Goal: Navigation & Orientation: Find specific page/section

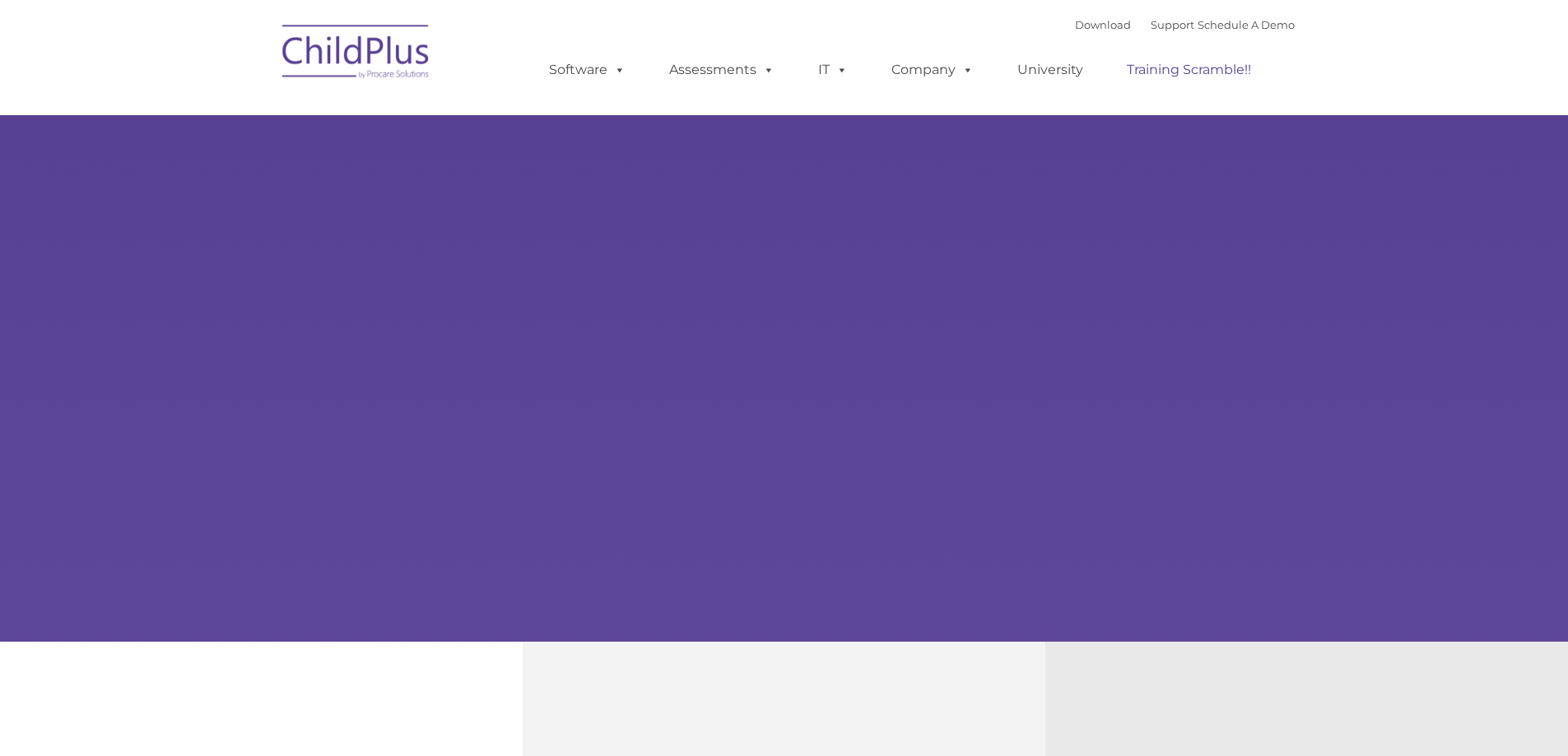
type input ""
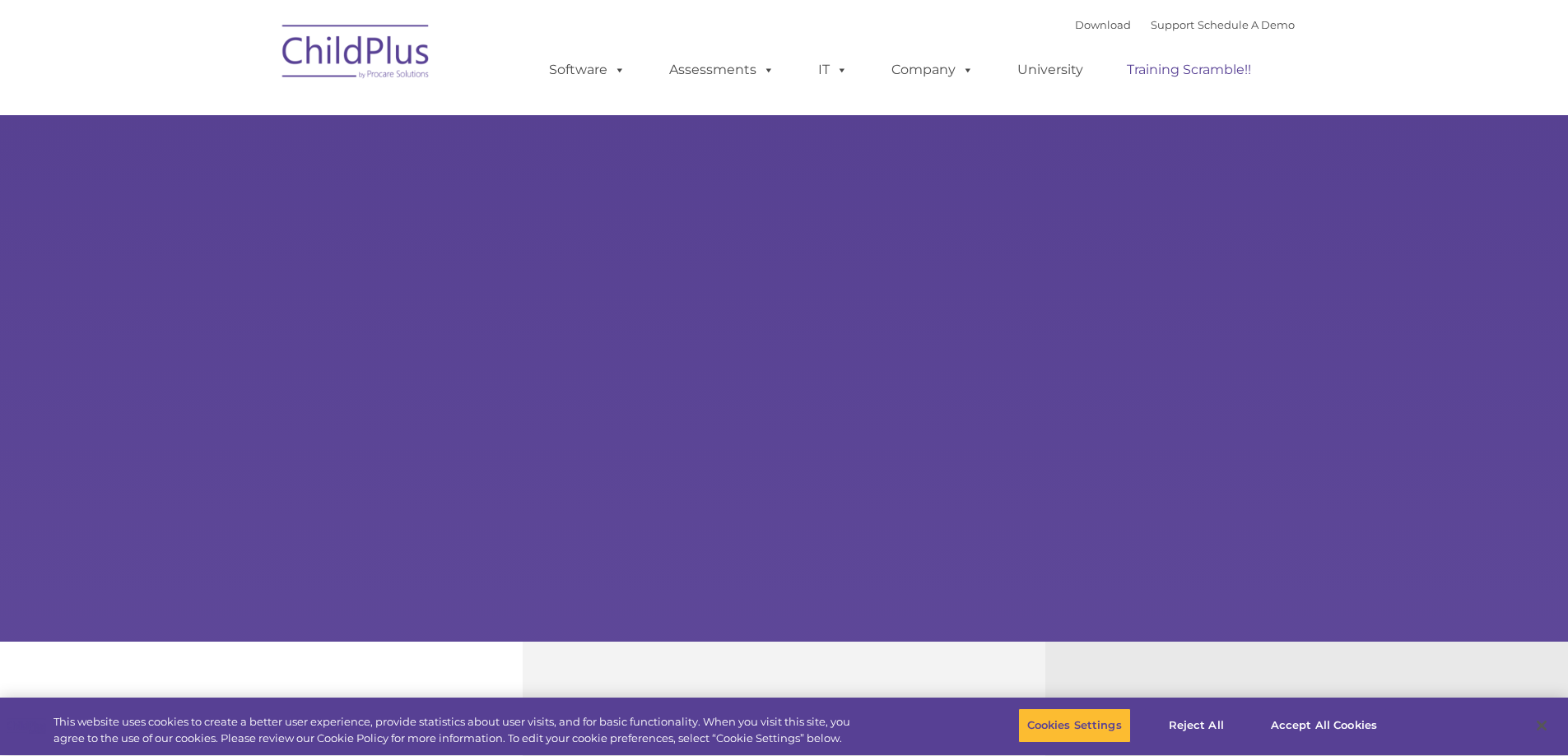
select select "MEDIUM"
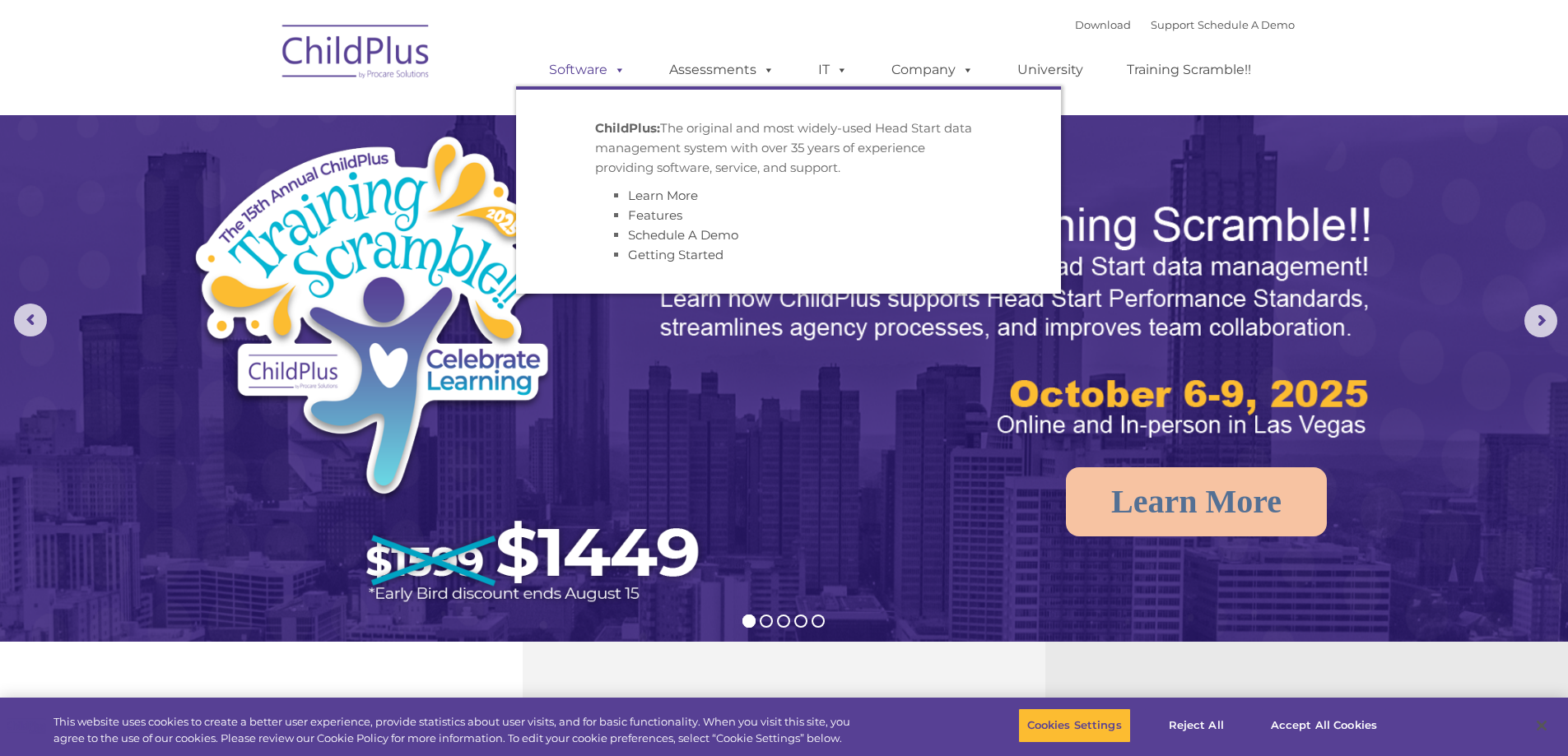
click at [573, 69] on link "Software" at bounding box center [587, 70] width 109 height 33
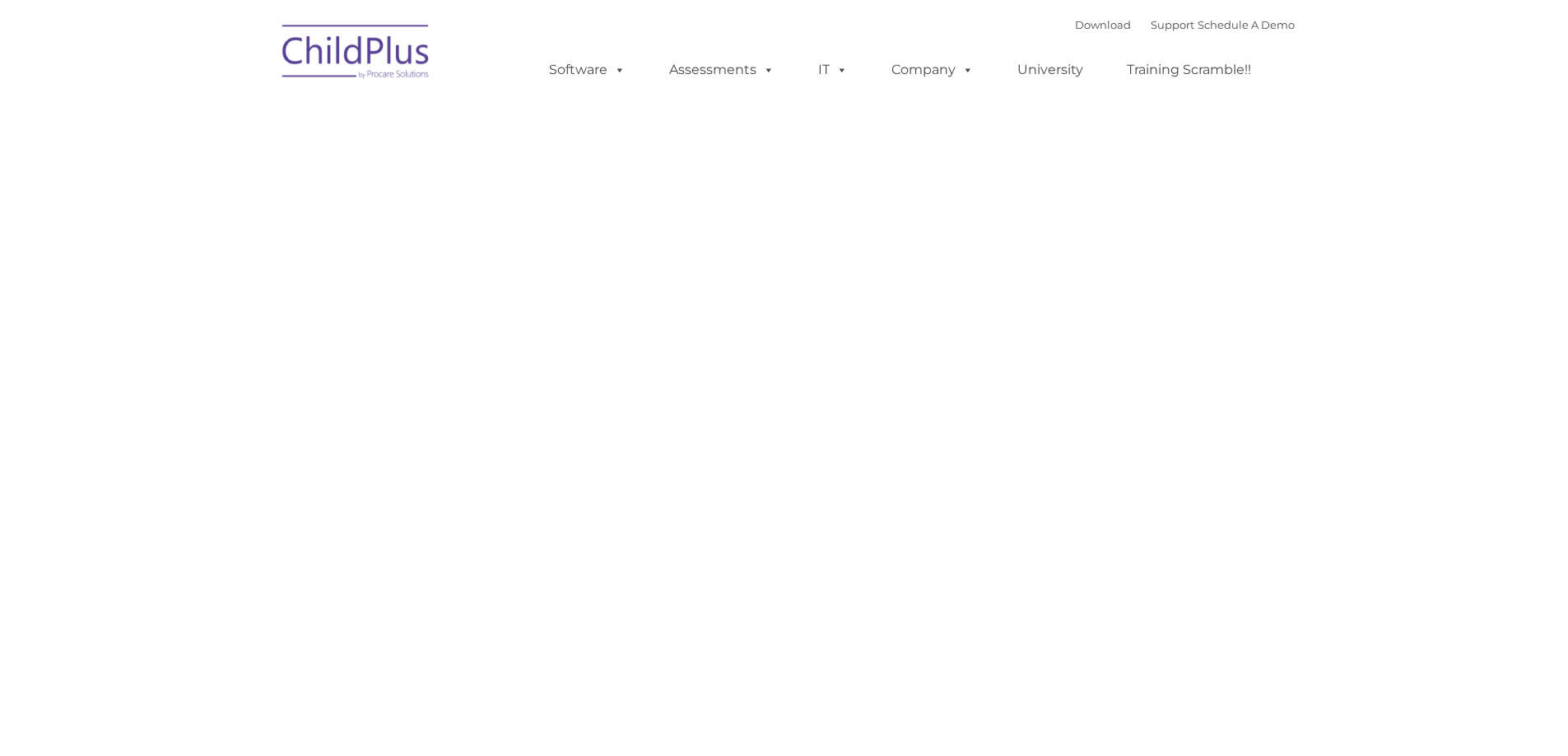
type input ""
